Goal: Navigation & Orientation: Find specific page/section

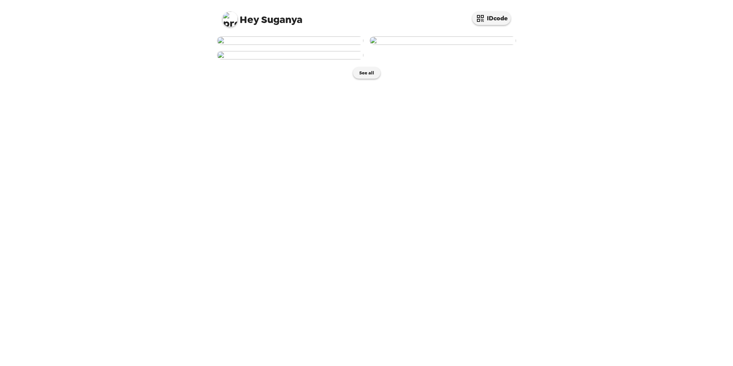
click at [311, 45] on img at bounding box center [290, 40] width 146 height 8
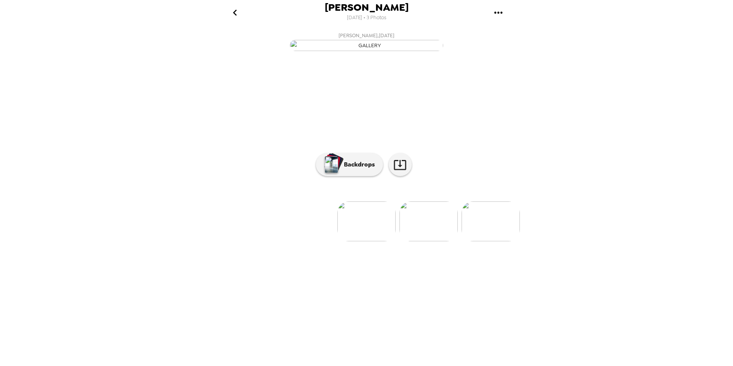
click at [493, 241] on img at bounding box center [491, 221] width 58 height 40
click at [307, 241] on img at bounding box center [305, 221] width 58 height 40
click at [305, 241] on img at bounding box center [305, 221] width 58 height 40
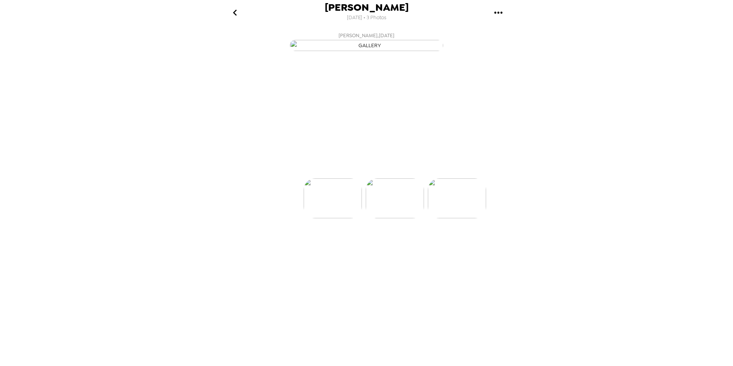
scroll to position [0, 0]
click at [401, 170] on icon at bounding box center [400, 165] width 12 height 10
drag, startPoint x: 436, startPoint y: 311, endPoint x: 431, endPoint y: 314, distance: 6.3
click at [436, 241] on img at bounding box center [428, 221] width 58 height 40
click at [441, 241] on img at bounding box center [429, 221] width 58 height 40
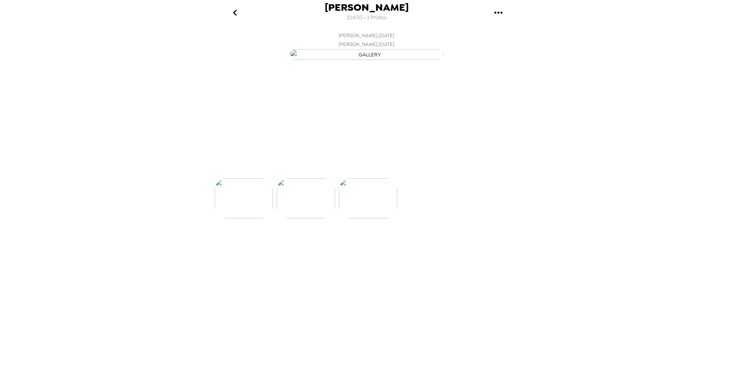
scroll to position [0, 123]
click at [246, 241] on img at bounding box center [243, 221] width 58 height 40
click at [338, 176] on button "Backdrops" at bounding box center [349, 164] width 67 height 23
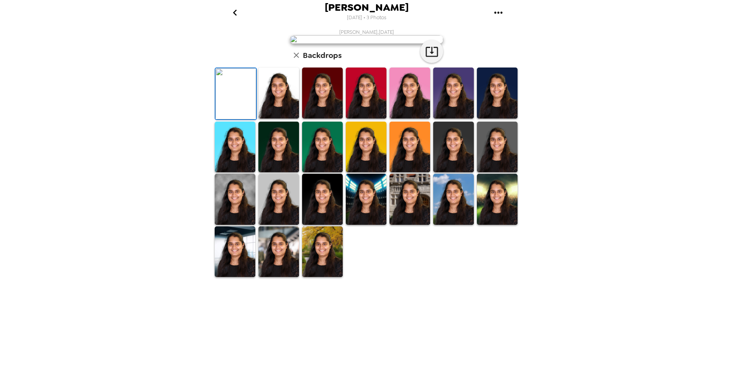
scroll to position [77, 0]
click at [489, 173] on img at bounding box center [497, 147] width 41 height 51
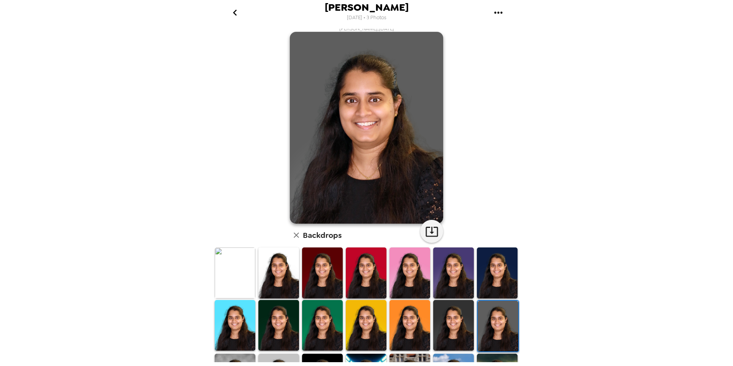
scroll to position [0, 0]
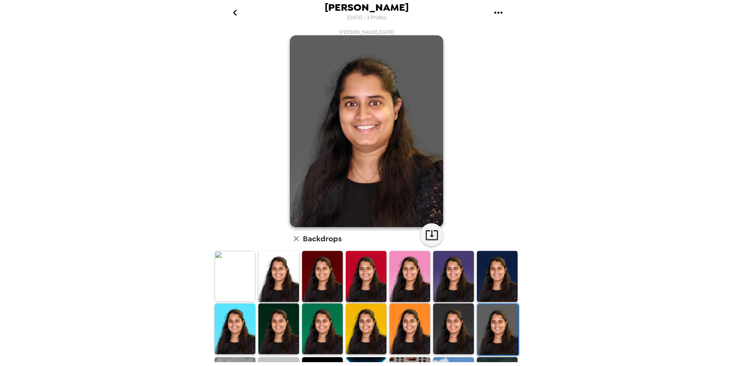
click at [505, 287] on img at bounding box center [497, 276] width 41 height 51
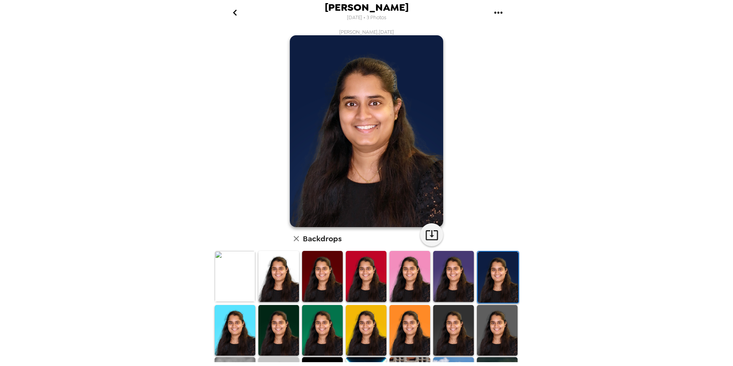
click at [457, 281] on img at bounding box center [453, 276] width 41 height 51
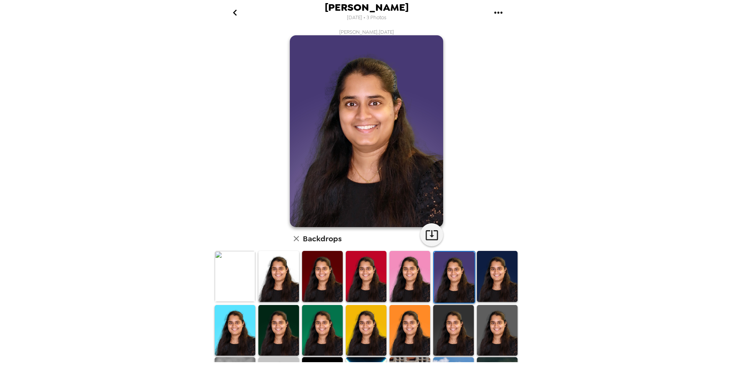
click at [406, 277] on img at bounding box center [410, 276] width 41 height 51
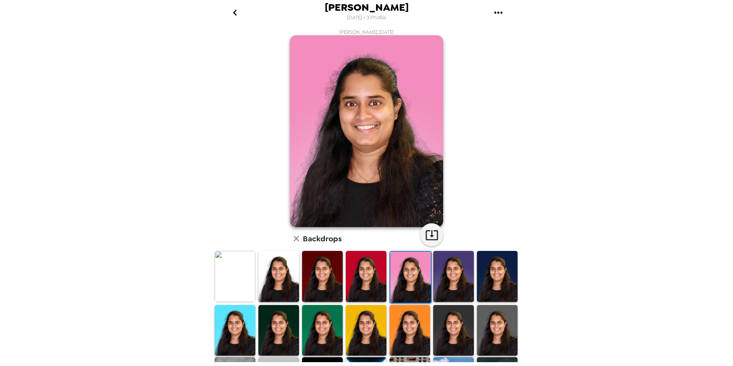
click at [363, 276] on img at bounding box center [366, 276] width 41 height 51
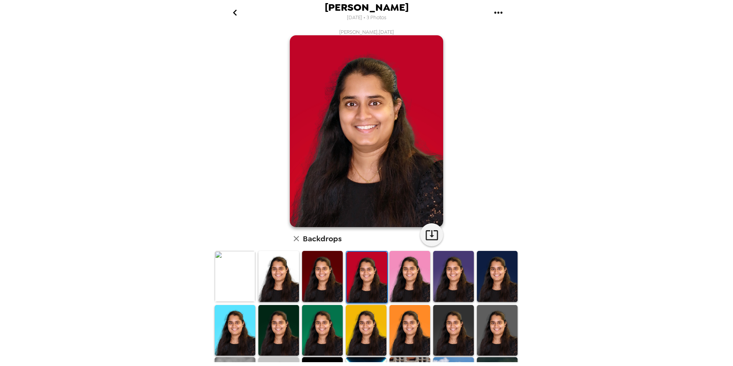
click at [327, 273] on img at bounding box center [322, 276] width 41 height 51
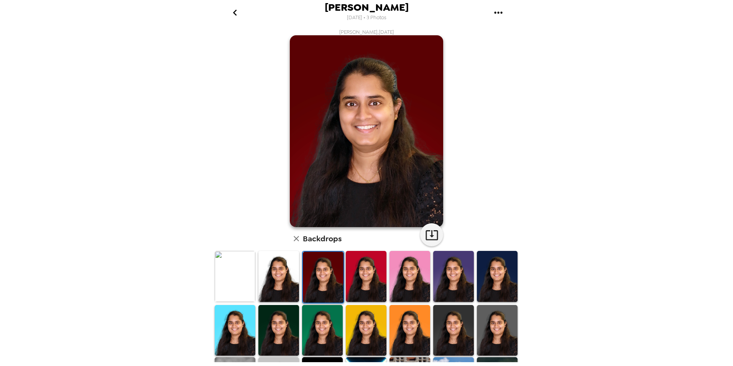
click at [280, 279] on img at bounding box center [278, 276] width 41 height 51
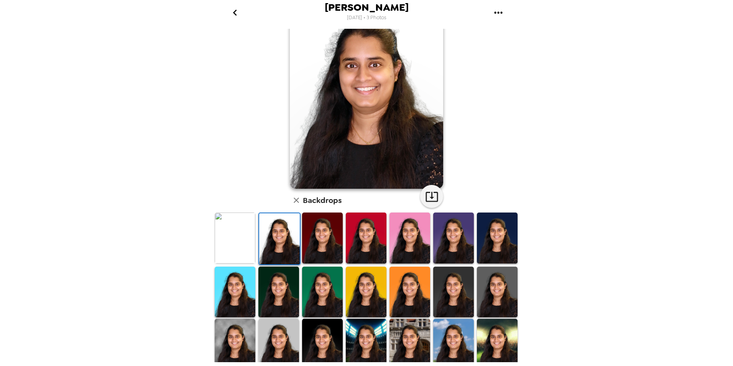
scroll to position [77, 0]
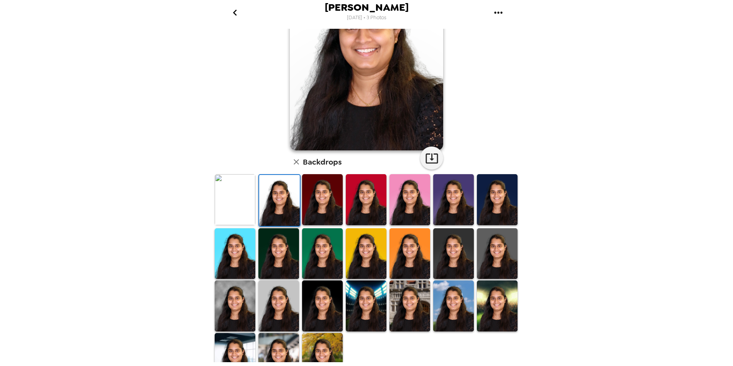
click at [241, 307] on img at bounding box center [235, 305] width 41 height 51
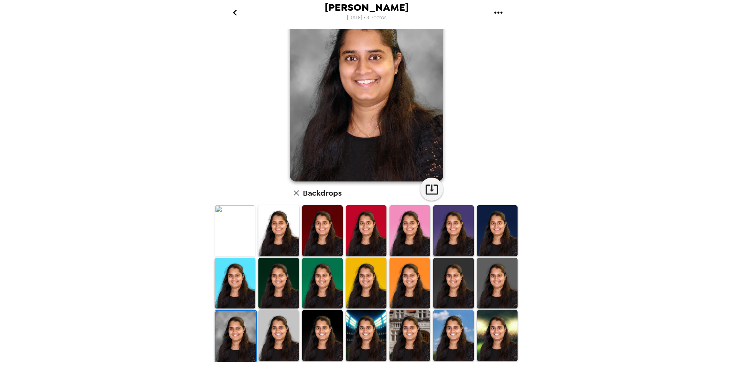
scroll to position [95, 0]
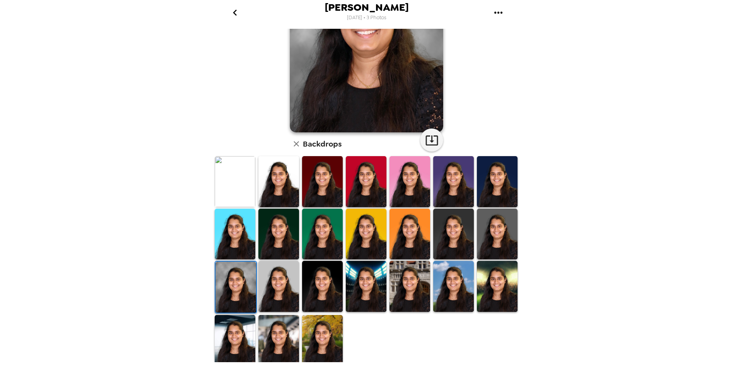
click at [279, 291] on img at bounding box center [278, 286] width 41 height 51
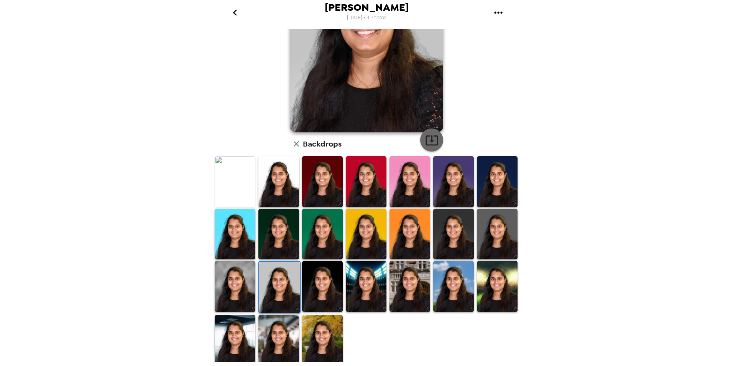
click at [428, 139] on icon "button" at bounding box center [431, 139] width 13 height 13
drag, startPoint x: 322, startPoint y: 288, endPoint x: 352, endPoint y: 268, distance: 35.2
click at [322, 288] on img at bounding box center [322, 286] width 41 height 51
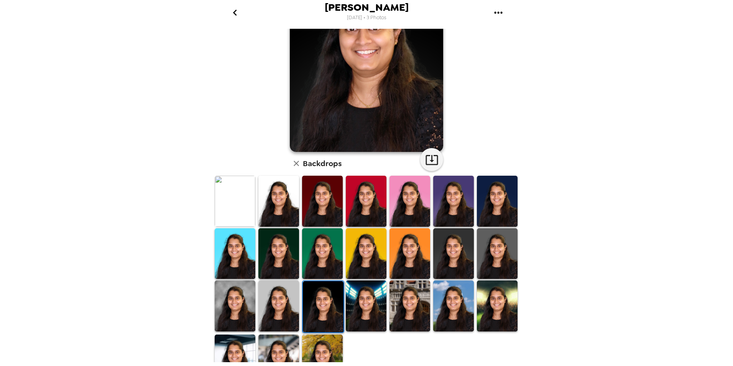
scroll to position [77, 0]
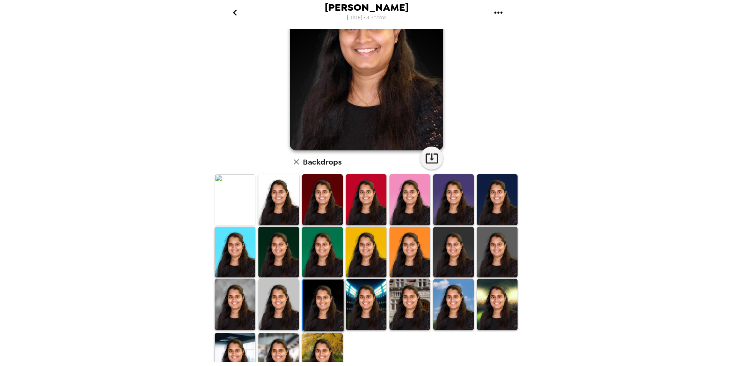
click at [397, 299] on img at bounding box center [410, 304] width 41 height 51
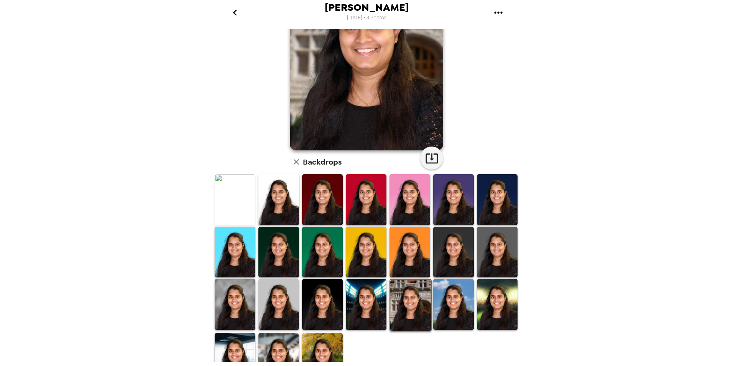
click at [444, 303] on img at bounding box center [453, 304] width 41 height 51
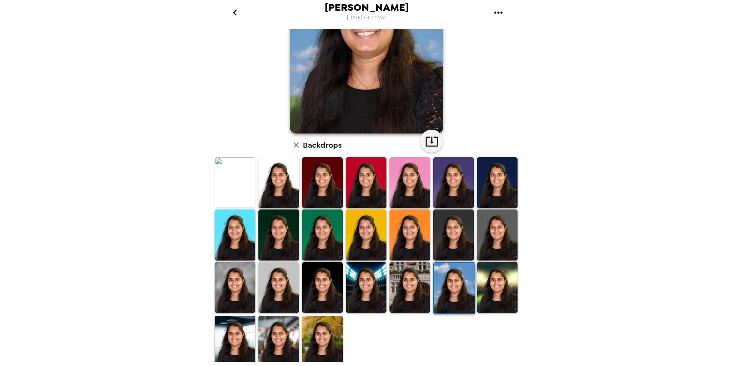
scroll to position [95, 0]
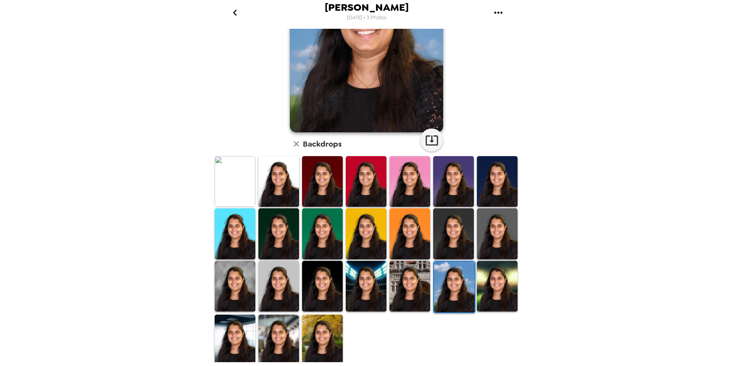
click at [321, 340] on img at bounding box center [322, 339] width 41 height 51
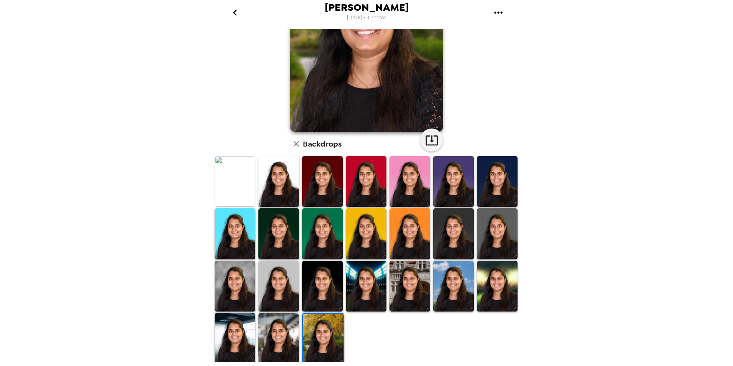
drag, startPoint x: 481, startPoint y: 277, endPoint x: 373, endPoint y: 306, distance: 111.4
click at [481, 277] on img at bounding box center [497, 286] width 41 height 51
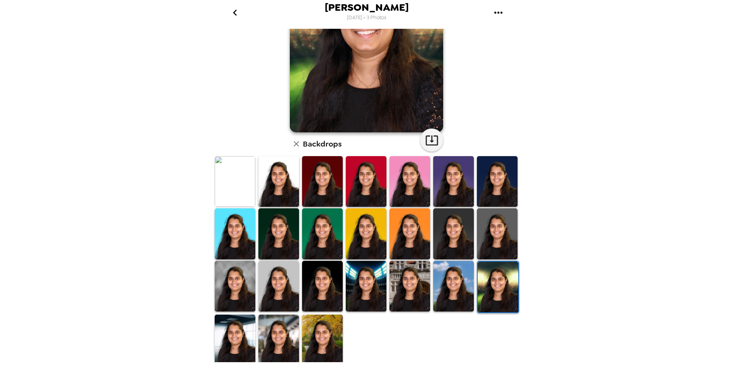
drag, startPoint x: 317, startPoint y: 330, endPoint x: 354, endPoint y: 289, distance: 55.7
click at [317, 330] on img at bounding box center [322, 339] width 41 height 51
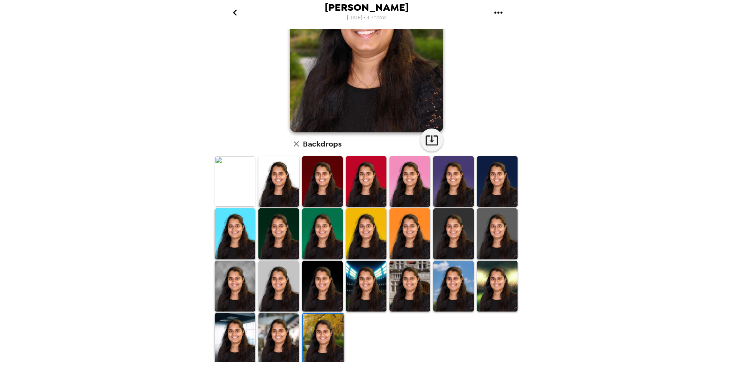
drag, startPoint x: 399, startPoint y: 222, endPoint x: 436, endPoint y: 233, distance: 38.9
click at [399, 222] on img at bounding box center [410, 233] width 41 height 51
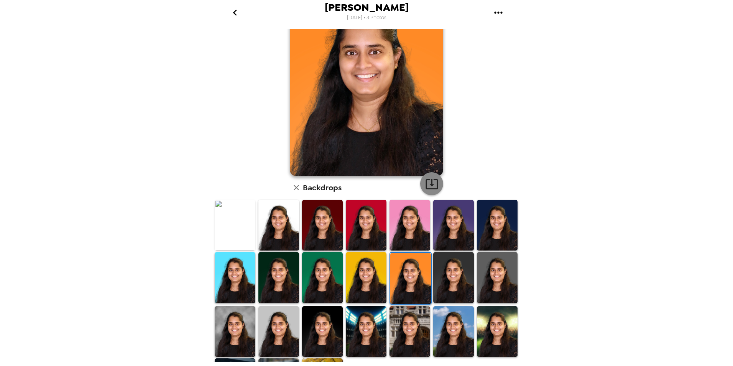
scroll to position [0, 0]
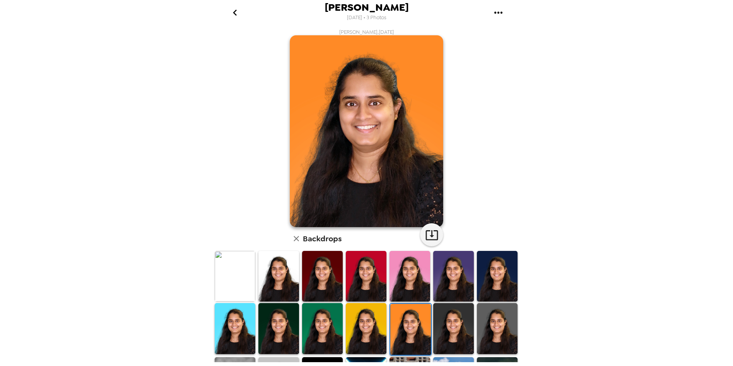
click at [461, 309] on img at bounding box center [453, 328] width 41 height 51
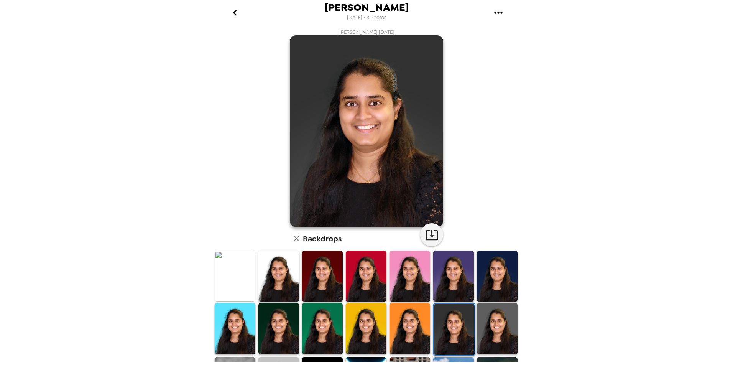
click at [487, 331] on img at bounding box center [497, 328] width 41 height 51
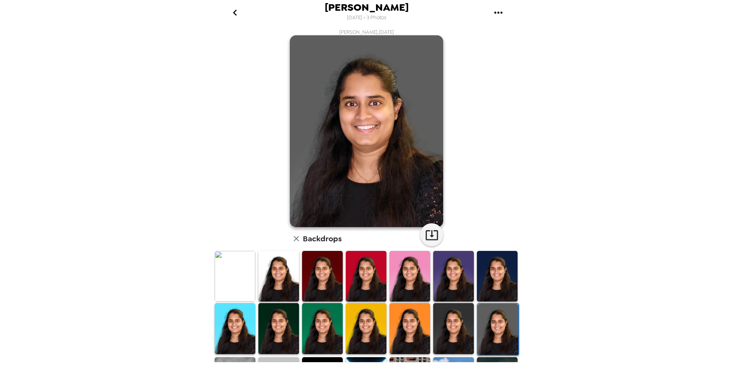
click at [493, 288] on img at bounding box center [497, 276] width 41 height 51
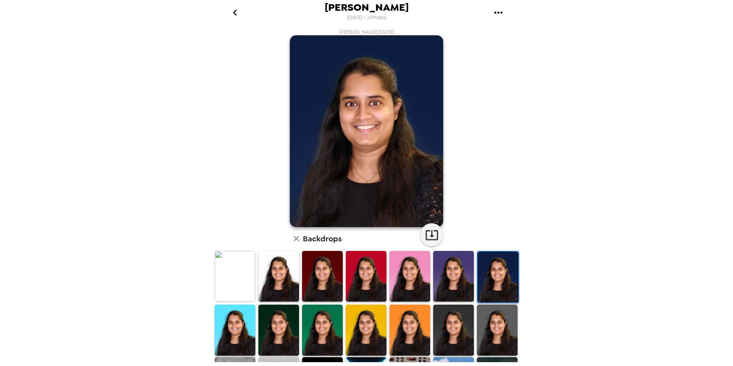
click at [455, 280] on img at bounding box center [453, 276] width 41 height 51
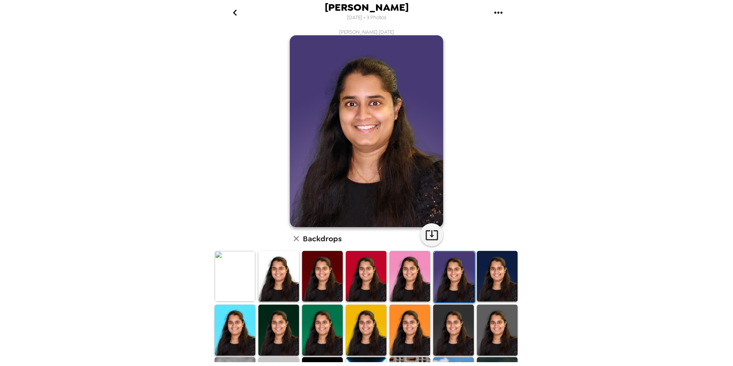
click at [409, 286] on img at bounding box center [410, 276] width 41 height 51
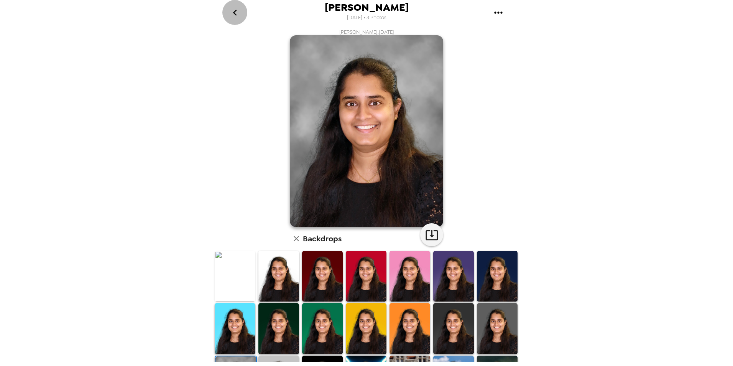
click at [236, 10] on icon "go back" at bounding box center [235, 13] width 4 height 6
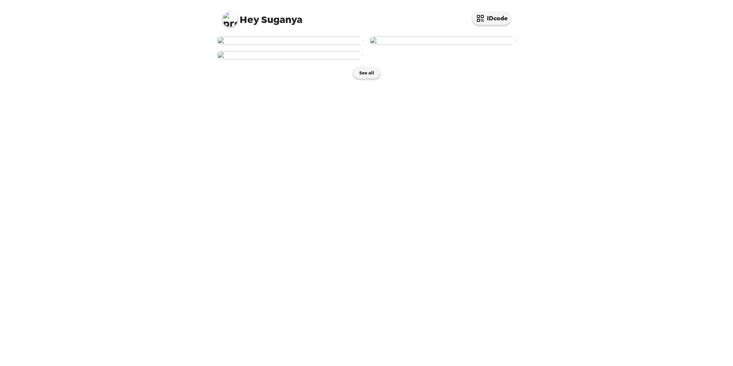
scroll to position [28, 0]
click at [310, 45] on img at bounding box center [290, 40] width 146 height 8
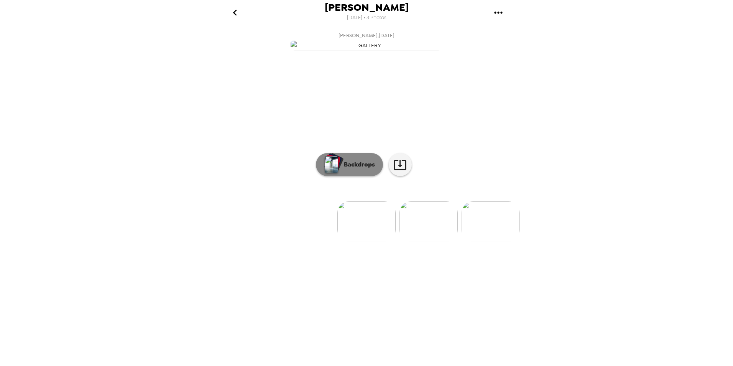
click at [342, 169] on p "Backdrops" at bounding box center [357, 164] width 35 height 9
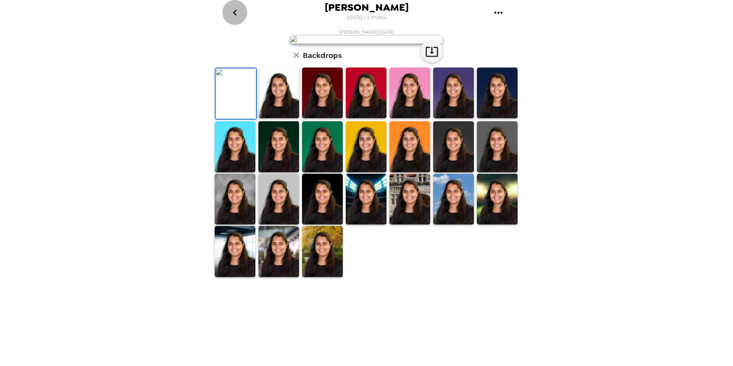
click at [232, 12] on icon "go back" at bounding box center [235, 13] width 12 height 12
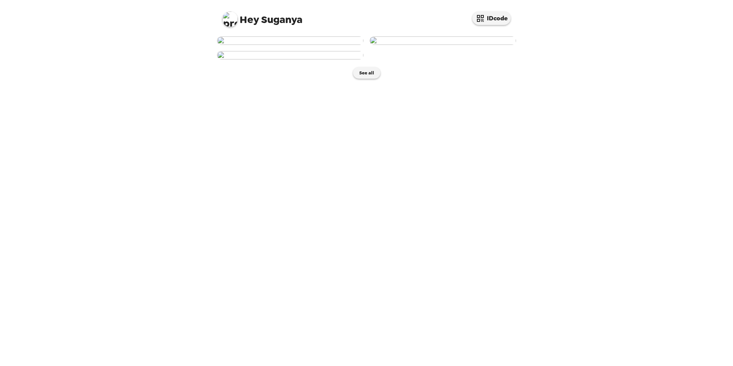
click at [449, 45] on img at bounding box center [443, 40] width 146 height 8
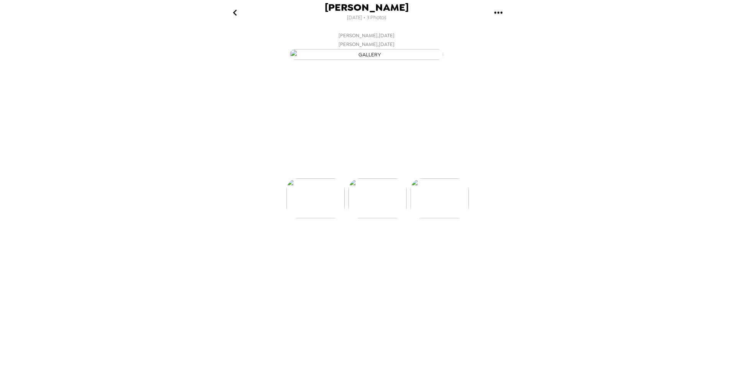
scroll to position [0, 62]
click at [345, 169] on p "Backdrops" at bounding box center [357, 164] width 35 height 9
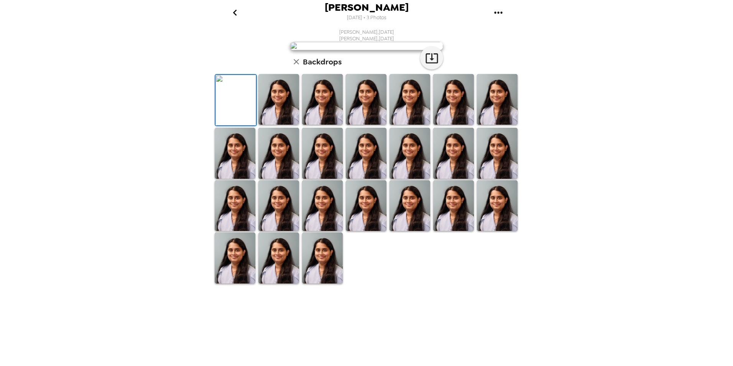
scroll to position [101, 0]
click at [238, 12] on icon "go back" at bounding box center [235, 13] width 12 height 12
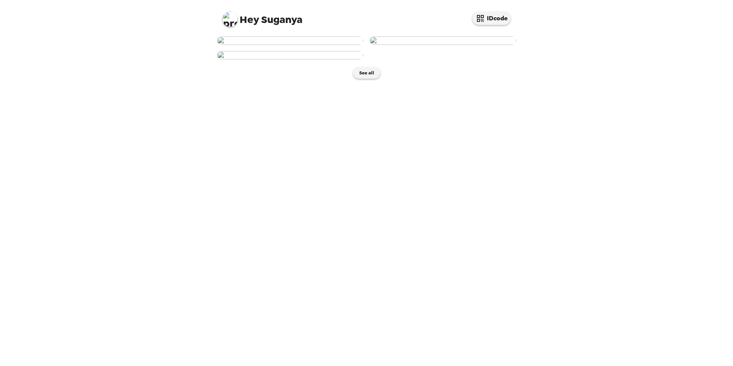
click at [301, 45] on img at bounding box center [290, 40] width 146 height 8
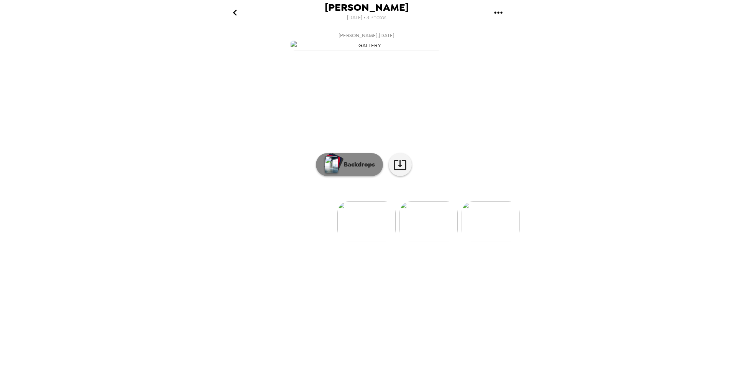
click at [360, 169] on p "Backdrops" at bounding box center [357, 164] width 35 height 9
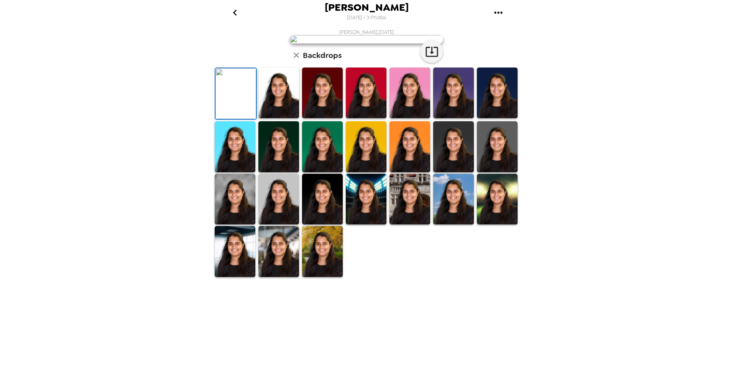
scroll to position [95, 0]
click at [457, 224] on img at bounding box center [453, 199] width 41 height 51
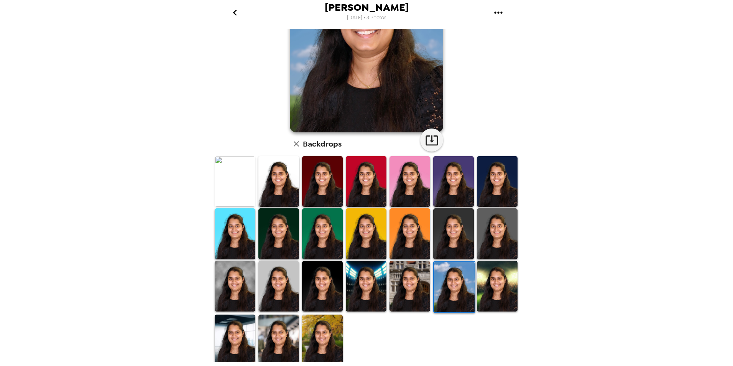
click at [326, 330] on img at bounding box center [322, 339] width 41 height 51
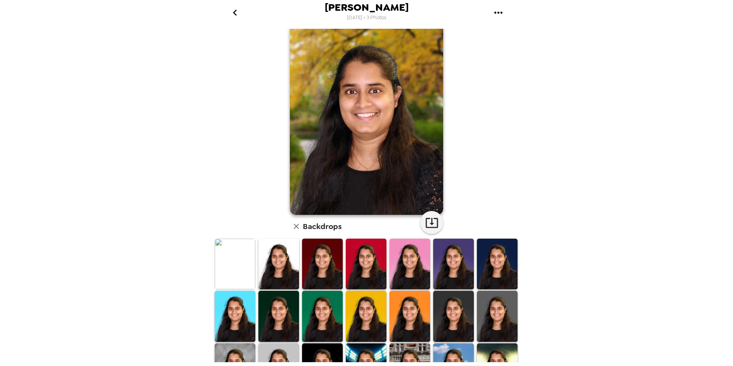
scroll to position [0, 0]
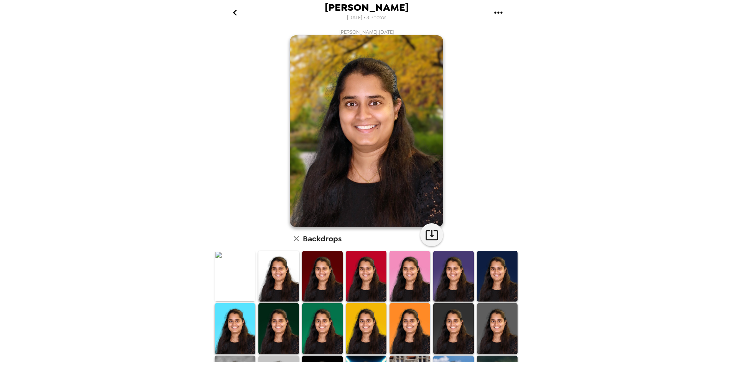
click at [225, 261] on img at bounding box center [235, 276] width 41 height 51
